Goal: Book appointment/travel/reservation

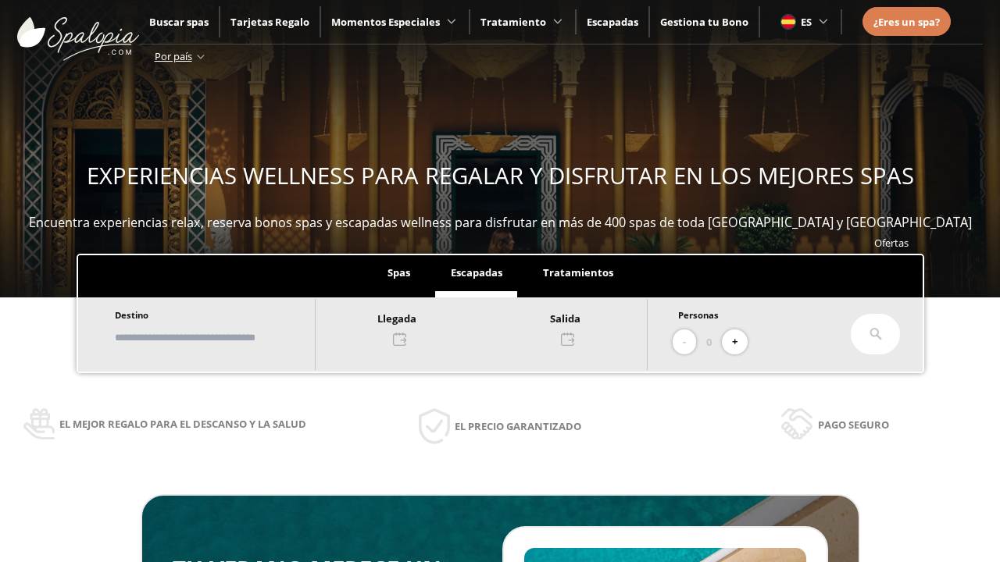
click at [220, 337] on input "text" at bounding box center [207, 337] width 194 height 27
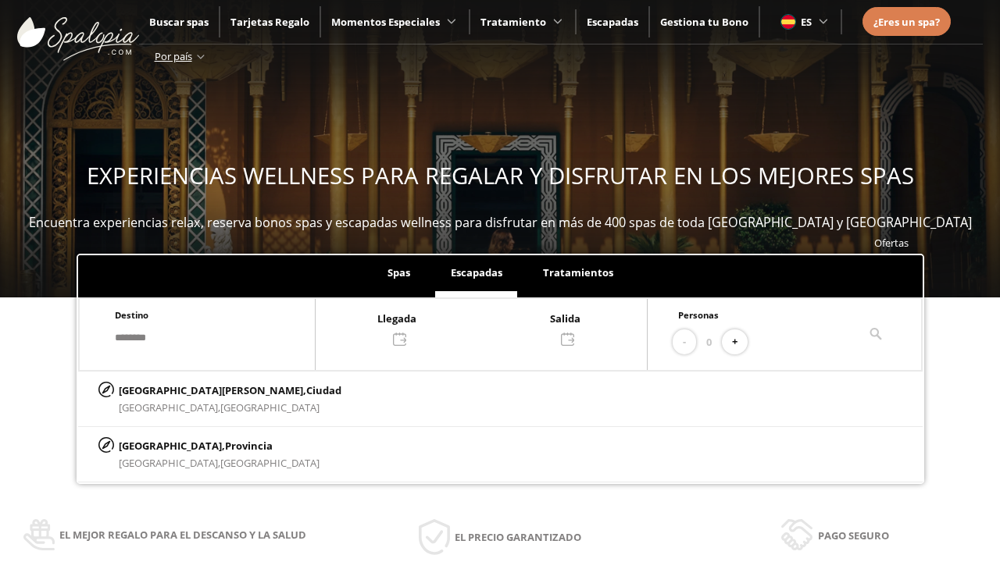
click at [497, 327] on div at bounding box center [481, 327] width 331 height 37
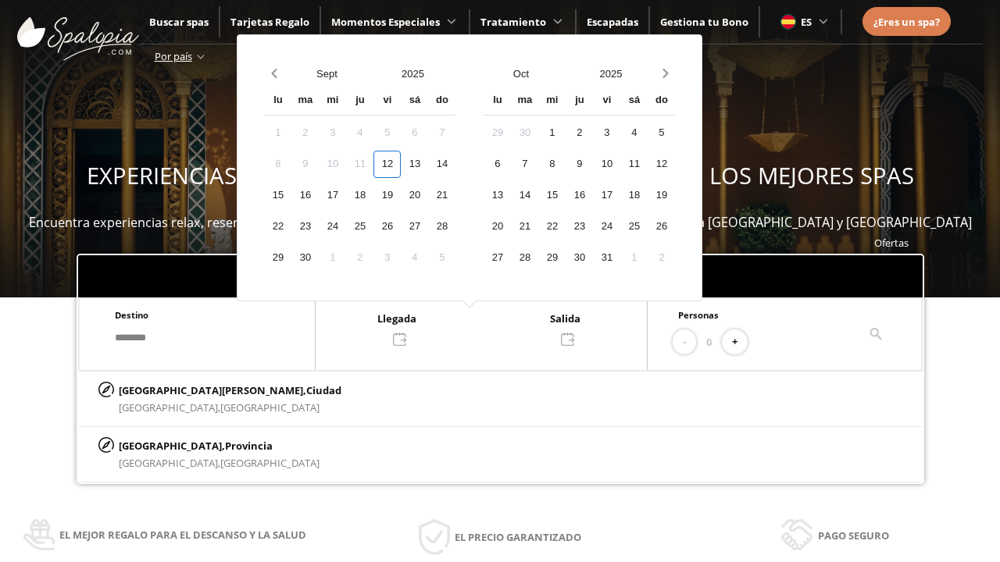
click at [455, 164] on div "14" at bounding box center [441, 164] width 27 height 27
click at [291, 195] on div "15" at bounding box center [277, 195] width 27 height 27
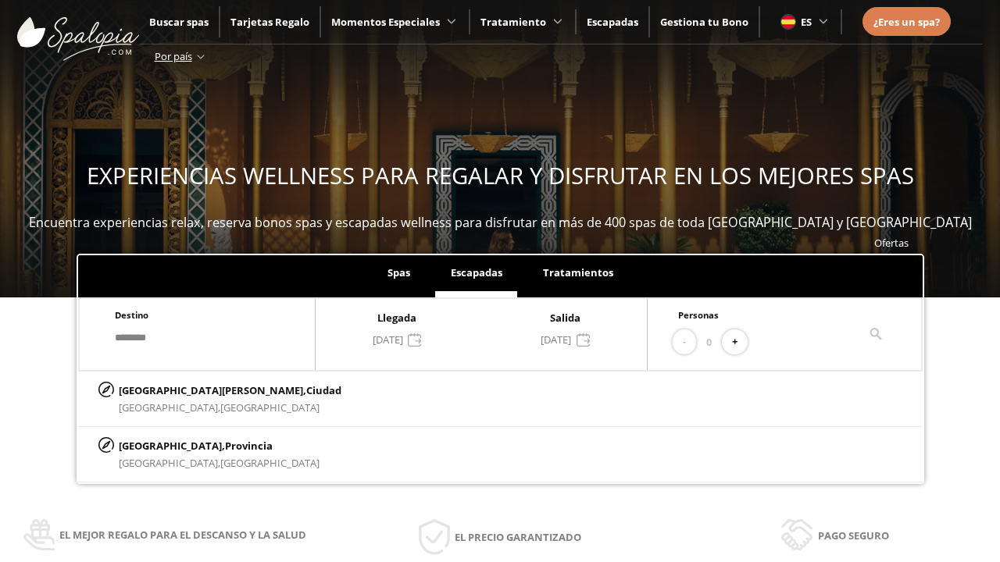
click at [740, 342] on button "+" at bounding box center [735, 343] width 26 height 26
click at [196, 390] on p "[GEOGRAPHIC_DATA][PERSON_NAME], [GEOGRAPHIC_DATA]" at bounding box center [230, 390] width 223 height 17
type input "**********"
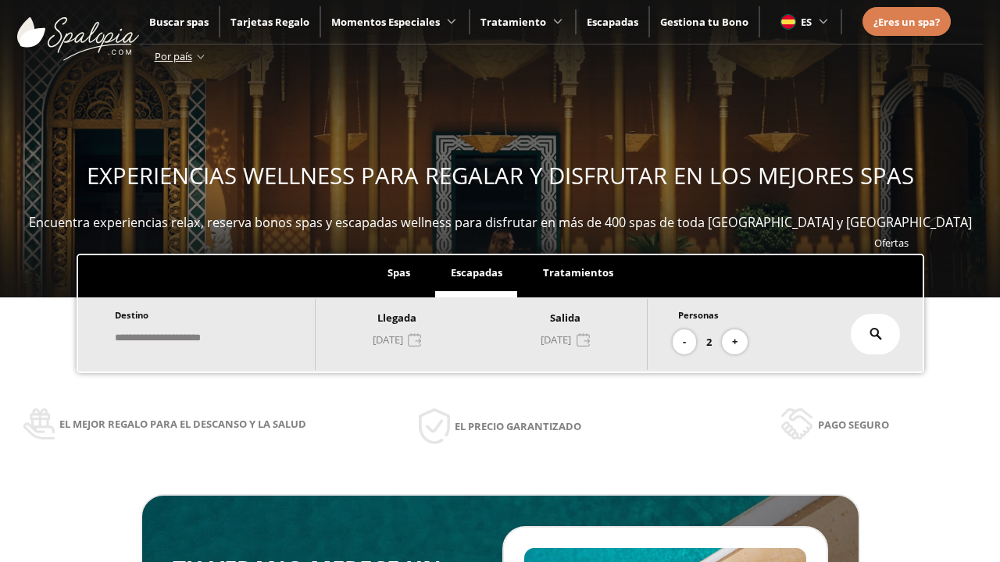
click at [875, 334] on icon at bounding box center [875, 334] width 12 height 12
